Goal: Task Accomplishment & Management: Use online tool/utility

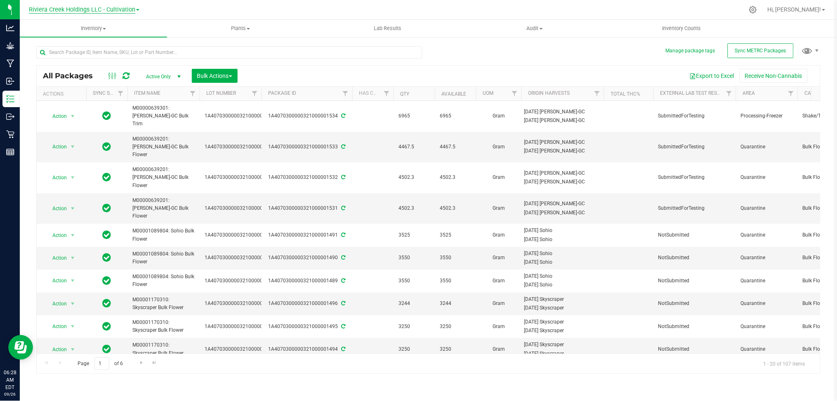
click at [130, 9] on span "Riviera Creek Holdings LLC - Cultivation" at bounding box center [82, 9] width 106 height 7
click at [112, 38] on link "Riviera Creek Holdings LLC - Processing" at bounding box center [84, 40] width 120 height 11
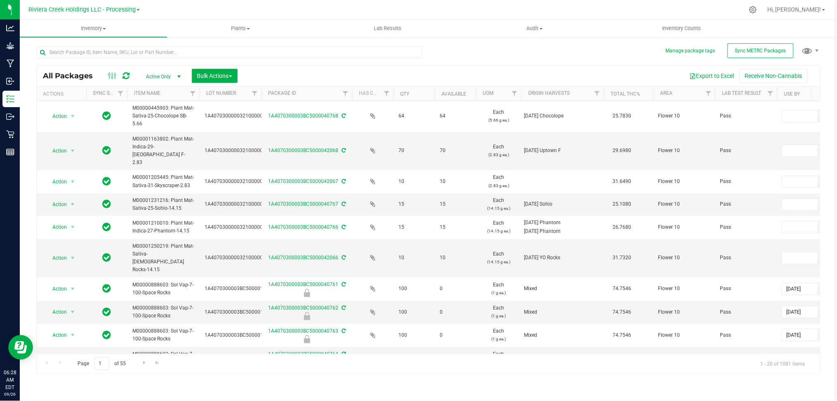
click at [174, 73] on span "select" at bounding box center [179, 77] width 10 height 12
click at [154, 113] on li "Locked" at bounding box center [161, 114] width 45 height 12
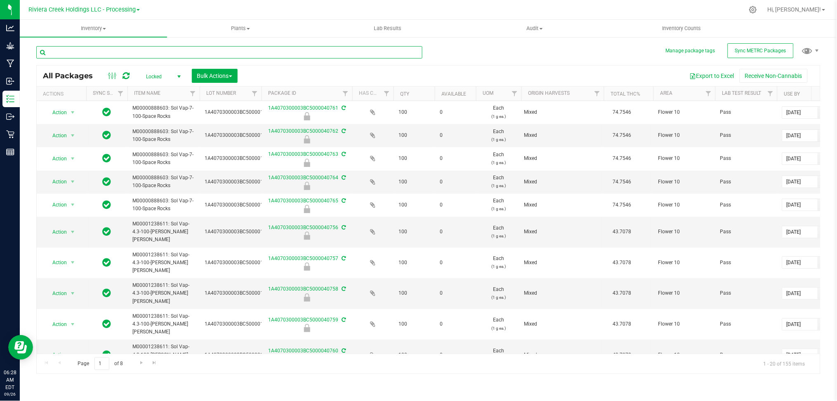
click at [154, 52] on input "text" at bounding box center [229, 52] width 386 height 12
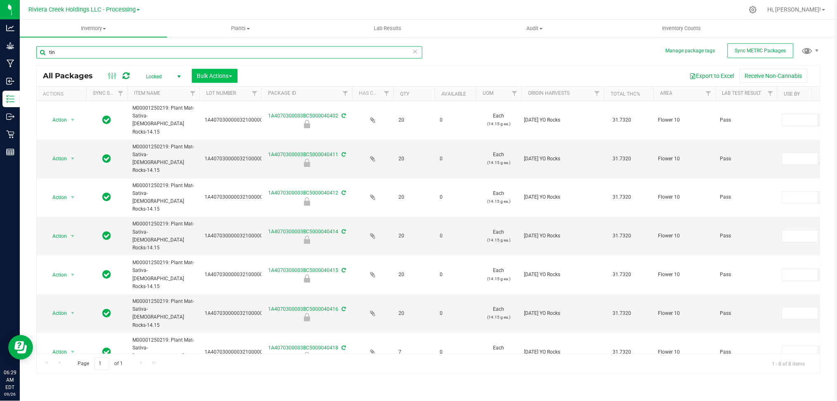
type input "tin"
click at [210, 76] on span "Bulk Actions" at bounding box center [214, 76] width 35 height 7
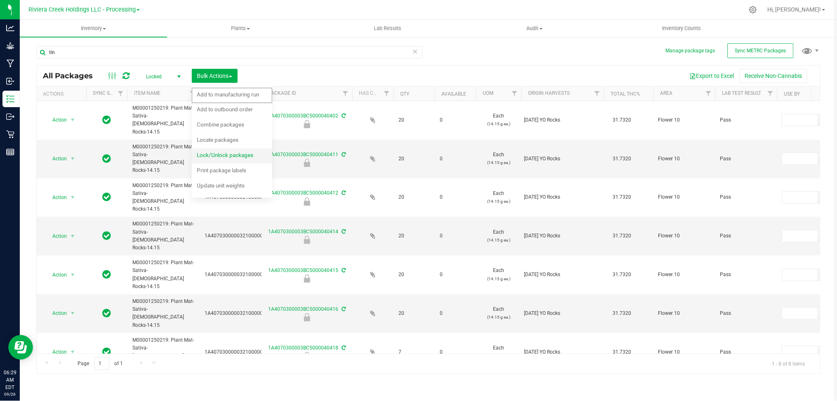
click at [215, 155] on span "Lock/Unlock packages" at bounding box center [225, 155] width 57 height 7
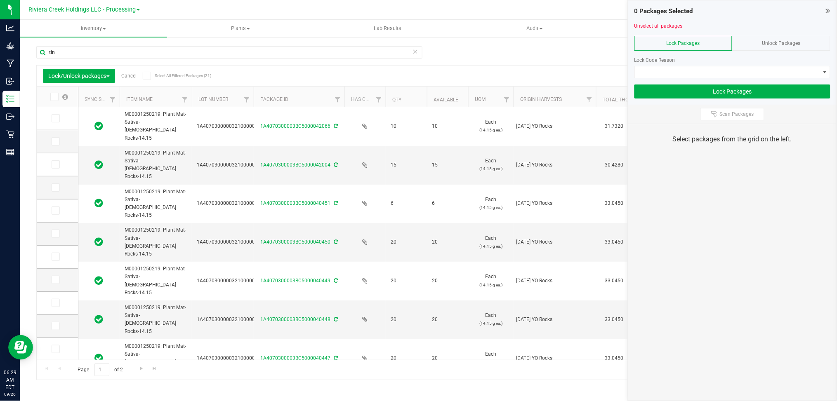
click at [782, 40] on span "Unlock Packages" at bounding box center [781, 43] width 38 height 6
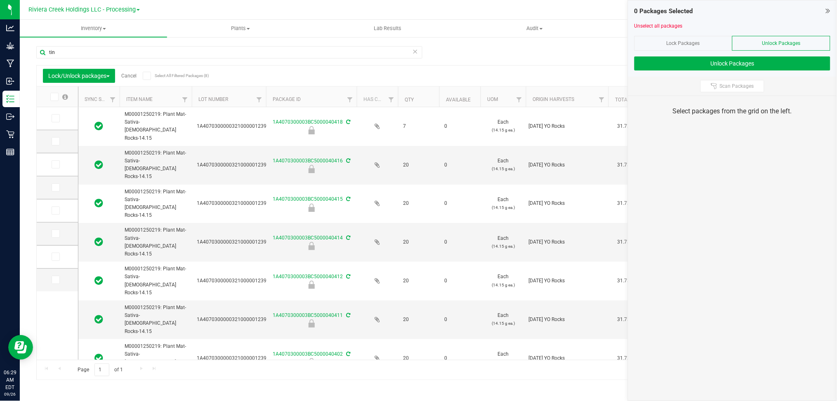
drag, startPoint x: 255, startPoint y: 97, endPoint x: 271, endPoint y: 98, distance: 15.7
click at [51, 97] on icon at bounding box center [53, 97] width 5 height 0
click at [0, 0] on input "checkbox" at bounding box center [0, 0] width 0 height 0
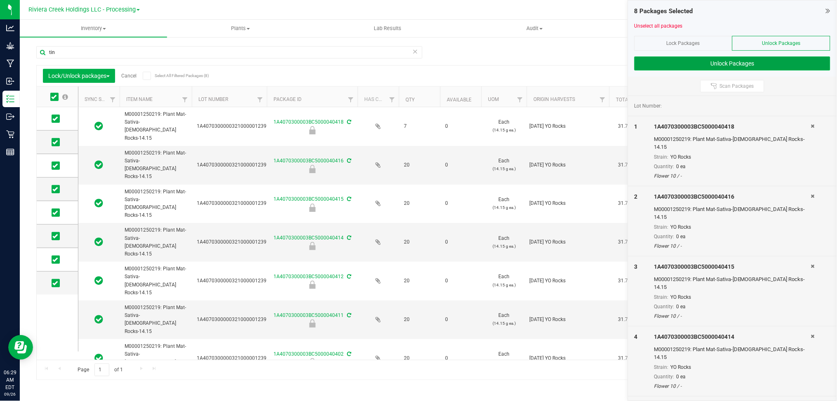
click at [747, 64] on button "Unlock Packages" at bounding box center [732, 64] width 196 height 14
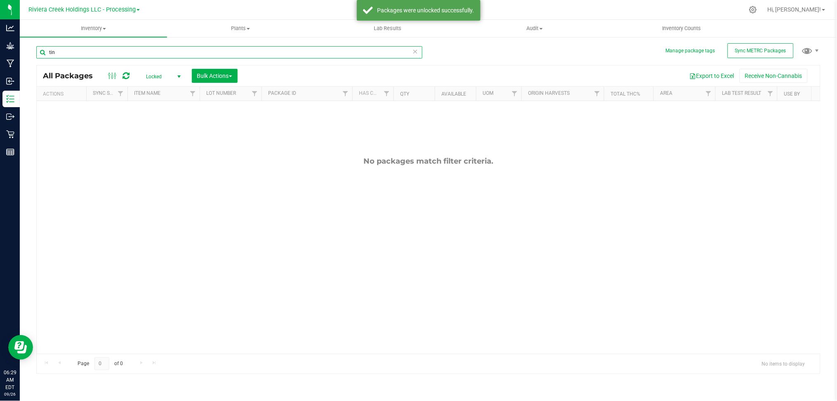
click at [67, 54] on input "tin" at bounding box center [229, 52] width 386 height 12
type input "t"
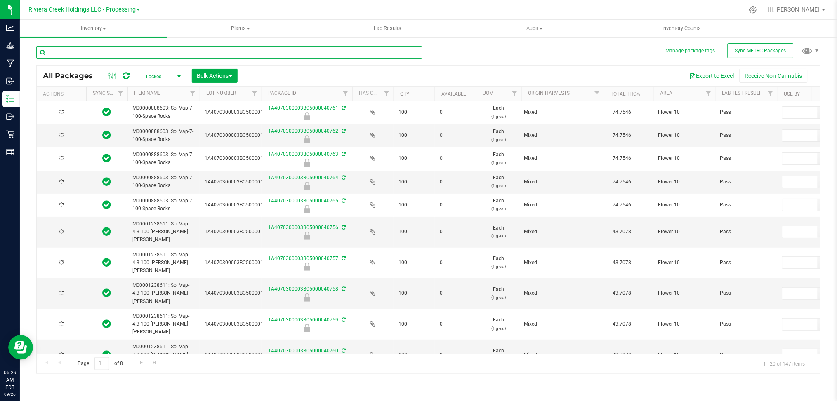
type input "[DATE]"
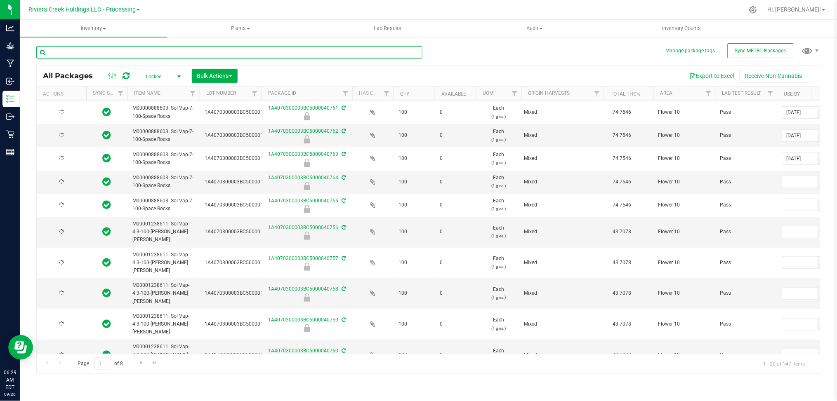
type input "[DATE]"
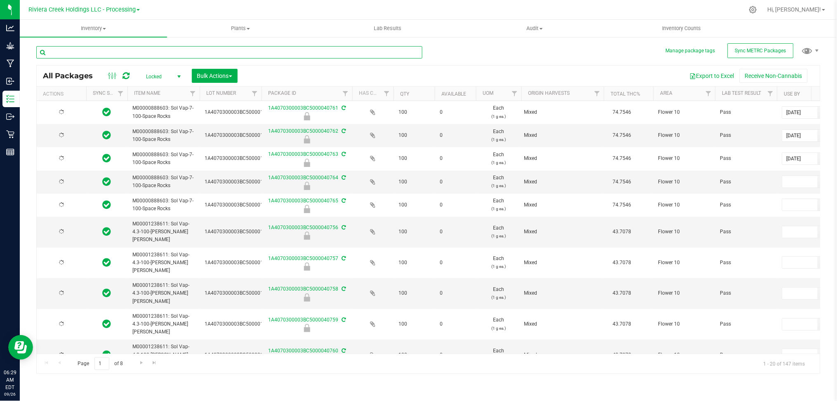
type input "[DATE]"
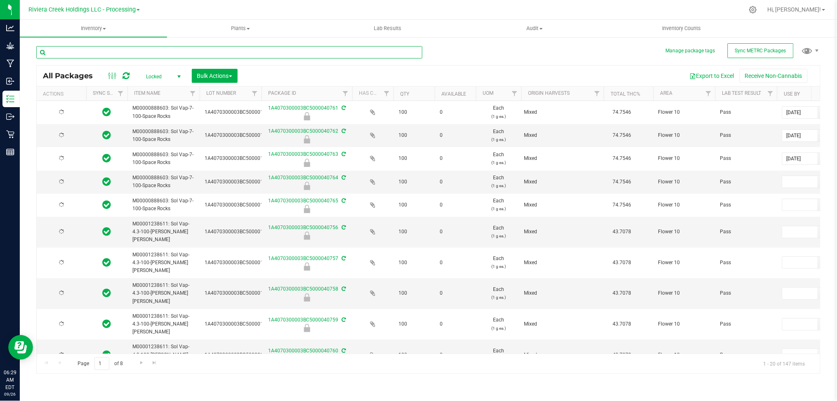
type input "[DATE]"
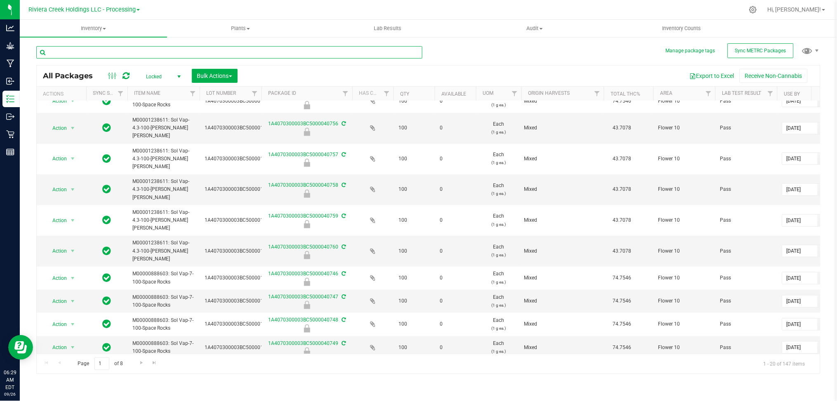
scroll to position [219, 0]
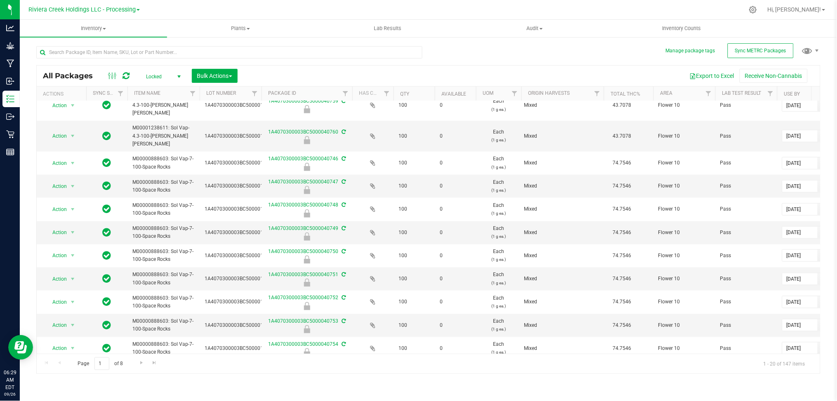
click at [176, 75] on span "select" at bounding box center [179, 76] width 7 height 7
click at [153, 92] on li "Active Only" at bounding box center [161, 90] width 45 height 12
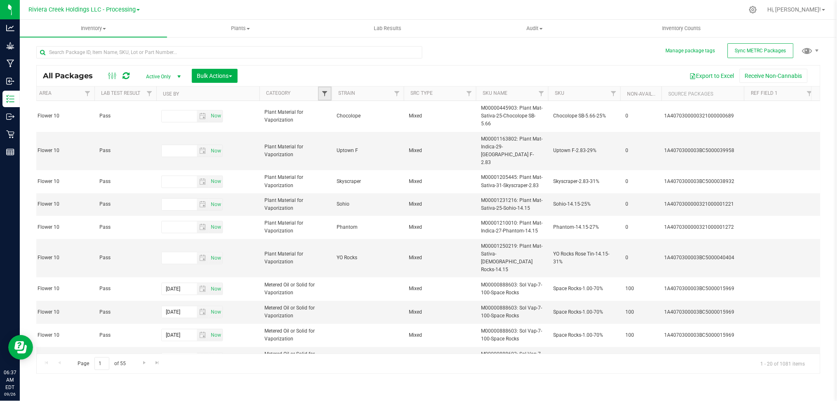
click at [323, 94] on span "Filter" at bounding box center [324, 93] width 7 height 7
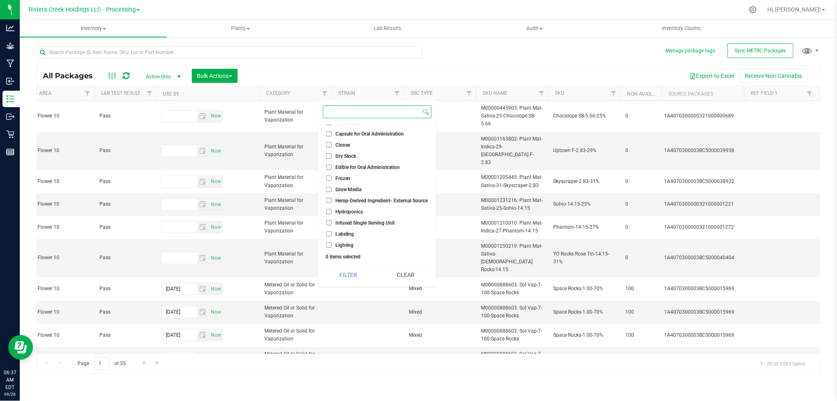
scroll to position [110, 0]
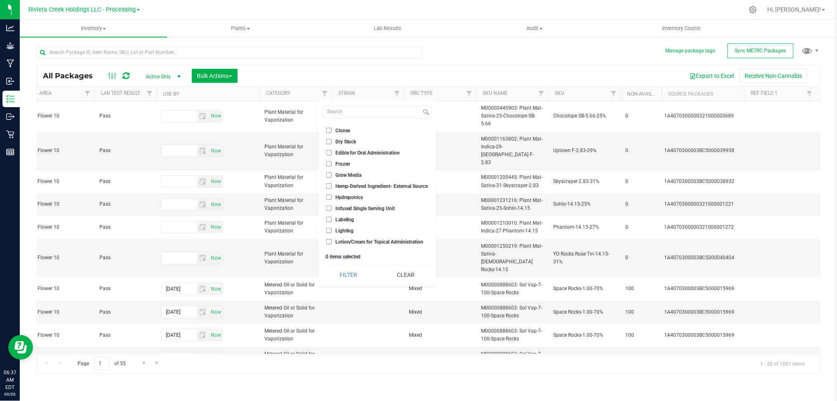
click at [386, 151] on span "Edible for Oral Administration" at bounding box center [367, 153] width 65 height 5
click at [332, 151] on input "Edible for Oral Administration" at bounding box center [328, 152] width 5 height 5
checkbox input "true"
click at [362, 208] on span "Plant Material for Vaporization" at bounding box center [368, 209] width 67 height 5
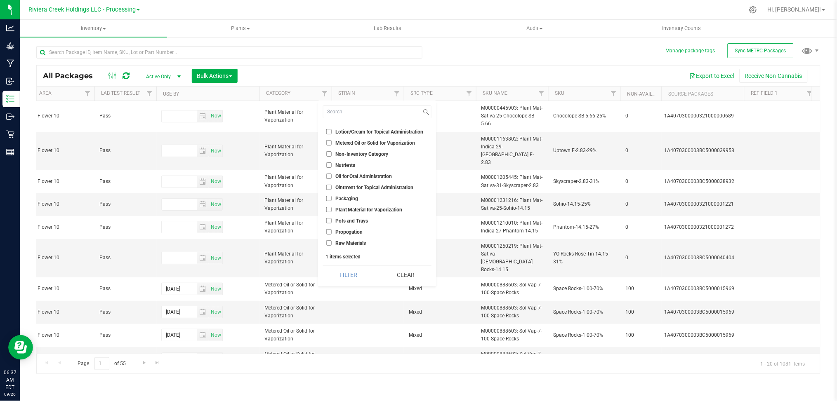
click at [332, 208] on input "Plant Material for Vaporization" at bounding box center [328, 209] width 5 height 5
checkbox input "true"
click at [365, 142] on span "Metered Oil or Solid for Vaporization" at bounding box center [375, 143] width 80 height 5
click at [332, 142] on input "Metered Oil or Solid for Vaporization" at bounding box center [328, 142] width 5 height 5
checkbox input "true"
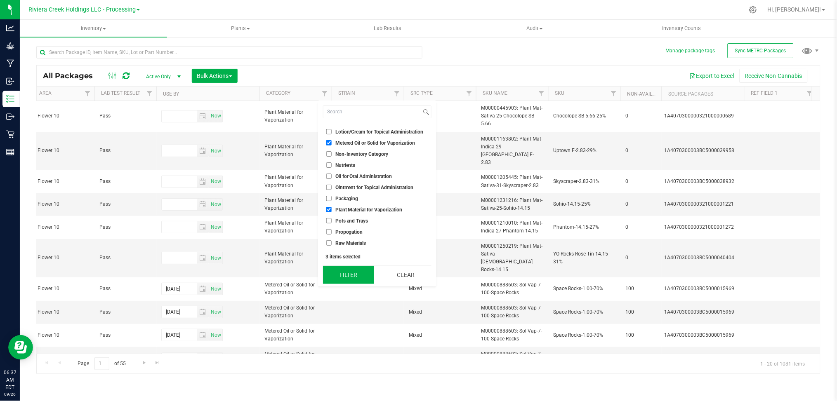
click at [346, 272] on button "Filter" at bounding box center [348, 275] width 51 height 18
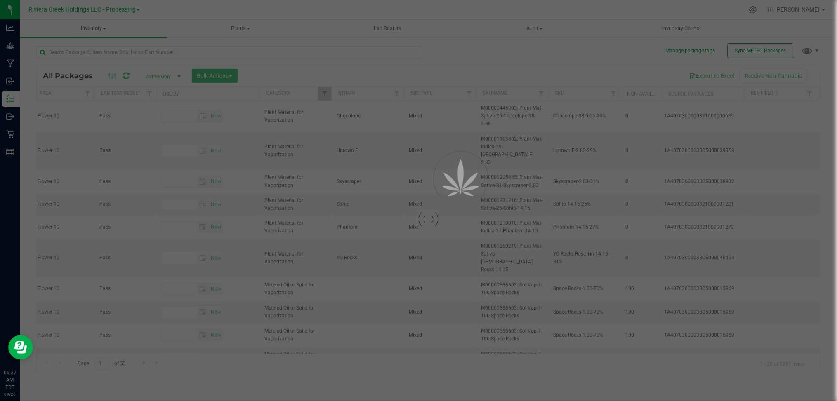
type input "[DATE]"
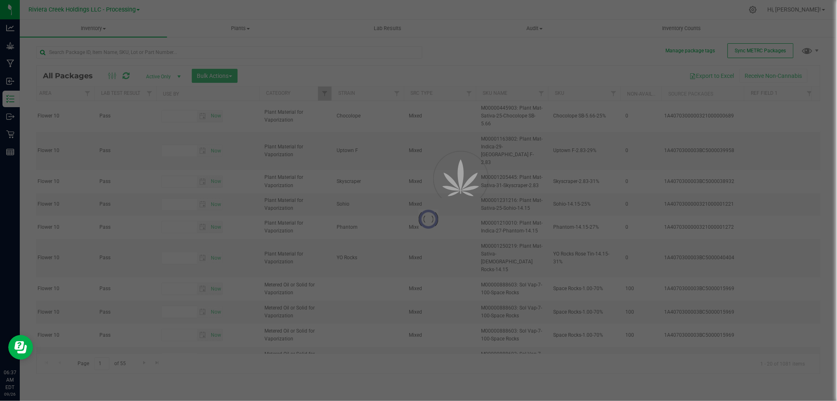
type input "[DATE]"
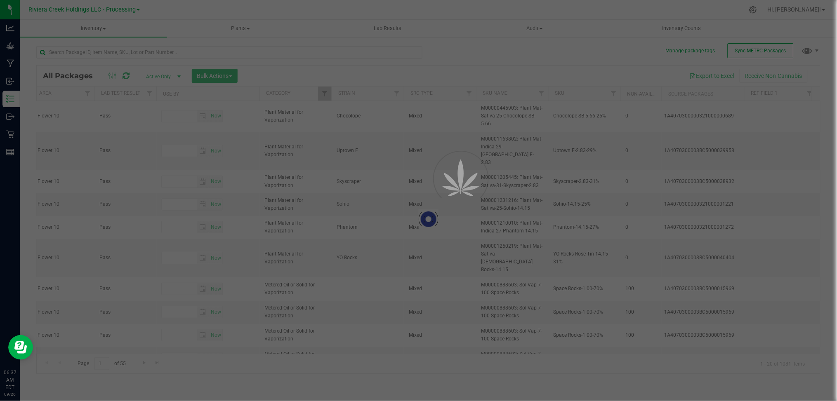
type input "[DATE]"
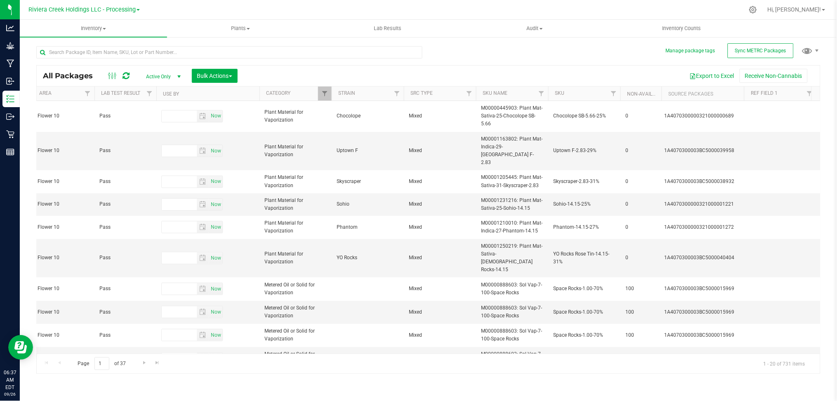
type input "[DATE]"
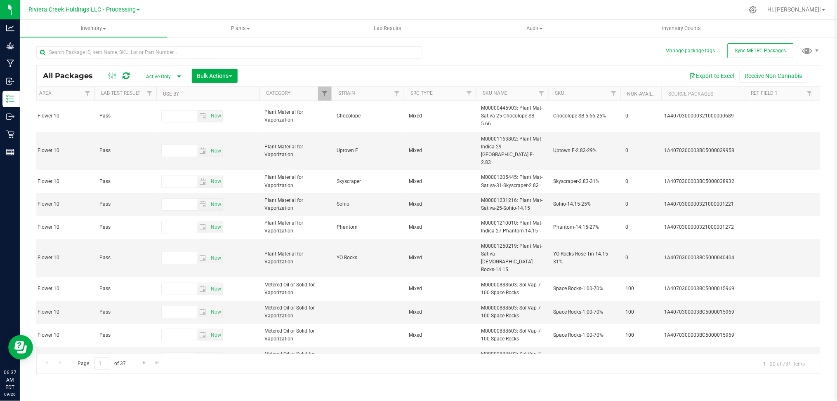
type input "[DATE]"
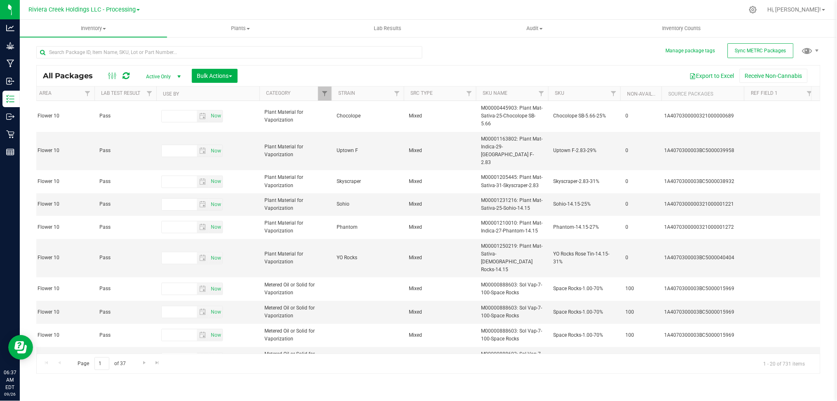
type input "[DATE]"
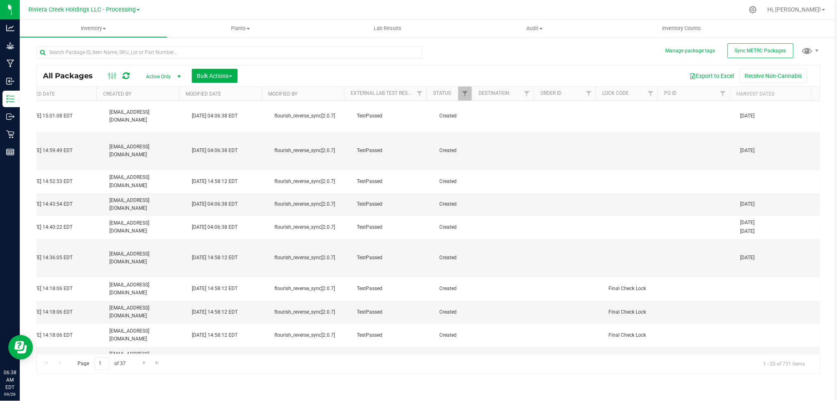
scroll to position [0, 1718]
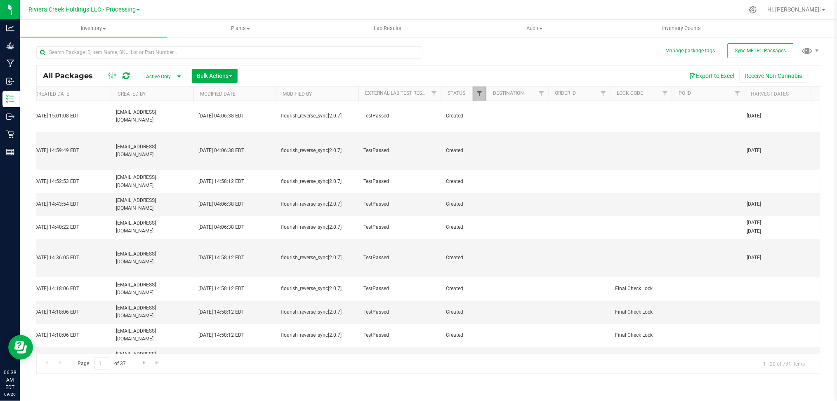
click at [476, 94] on span "Filter" at bounding box center [479, 93] width 7 height 7
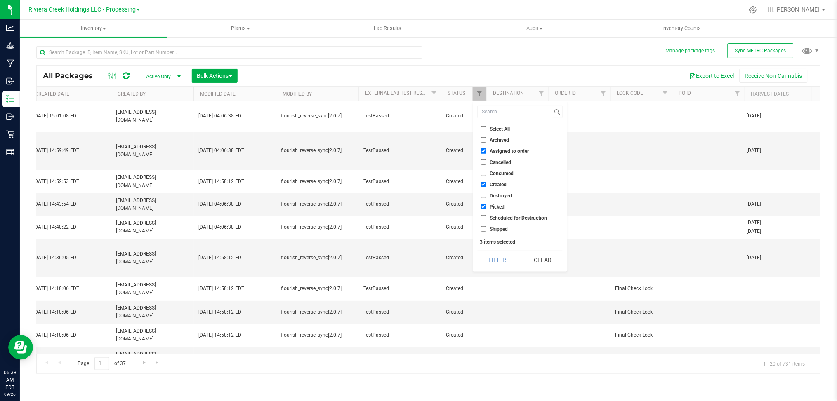
click at [513, 149] on span "Assigned to order" at bounding box center [509, 151] width 39 height 5
click at [486, 149] on input "Assigned to order" at bounding box center [483, 151] width 5 height 5
checkbox input "false"
click at [495, 259] on button "Filter" at bounding box center [498, 260] width 40 height 18
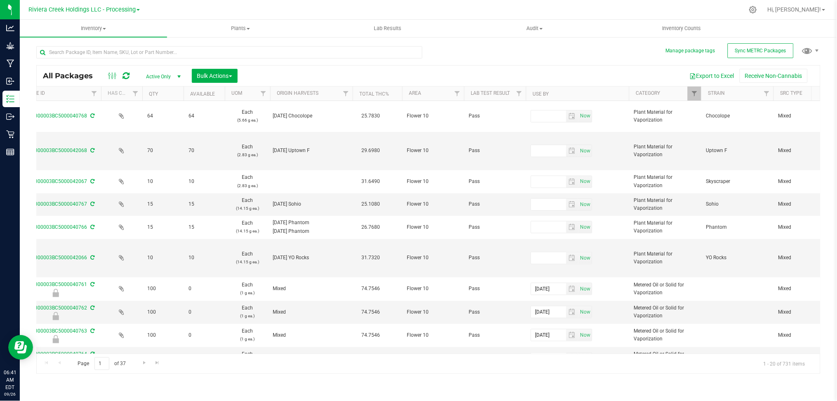
scroll to position [0, 233]
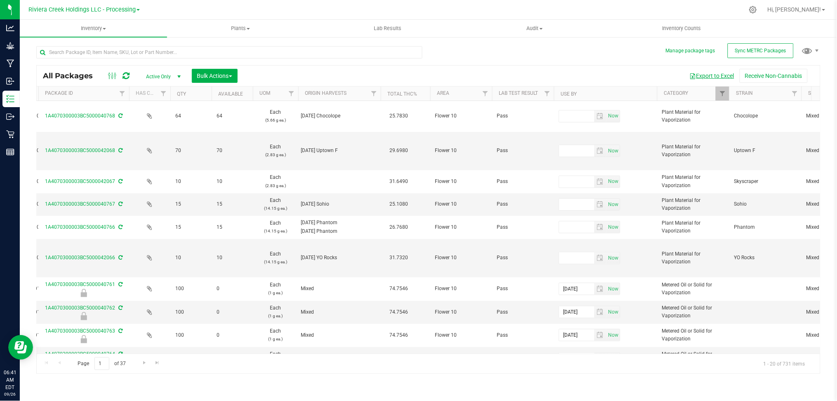
click at [711, 75] on button "Export to Excel" at bounding box center [711, 76] width 55 height 14
